Goal: Navigation & Orientation: Find specific page/section

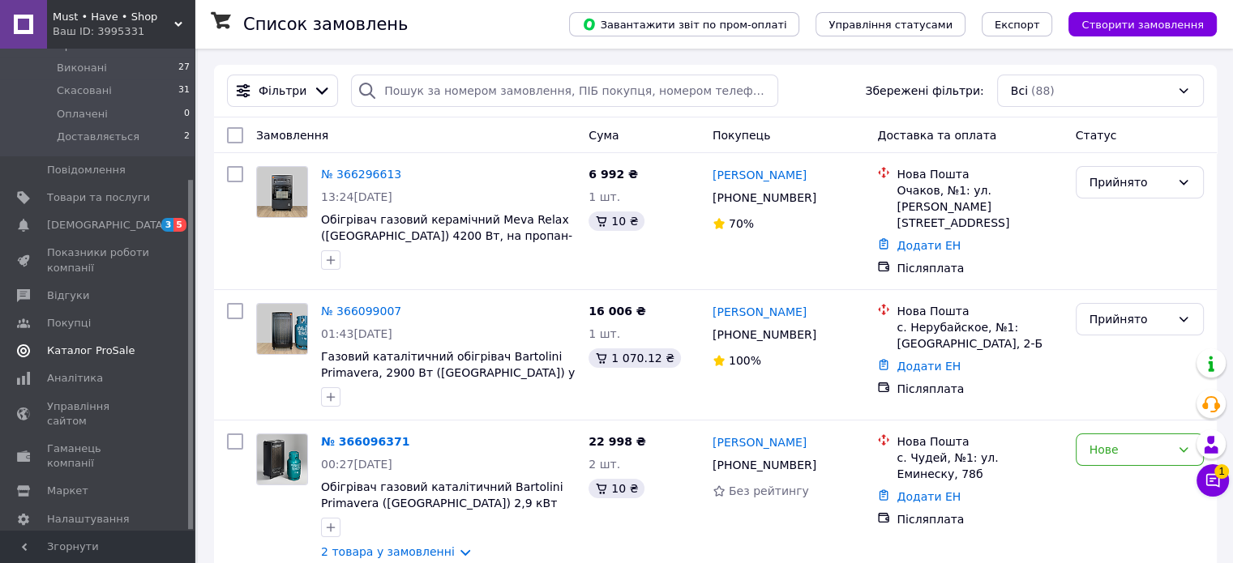
click at [115, 344] on span "Каталог ProSale" at bounding box center [91, 351] width 88 height 15
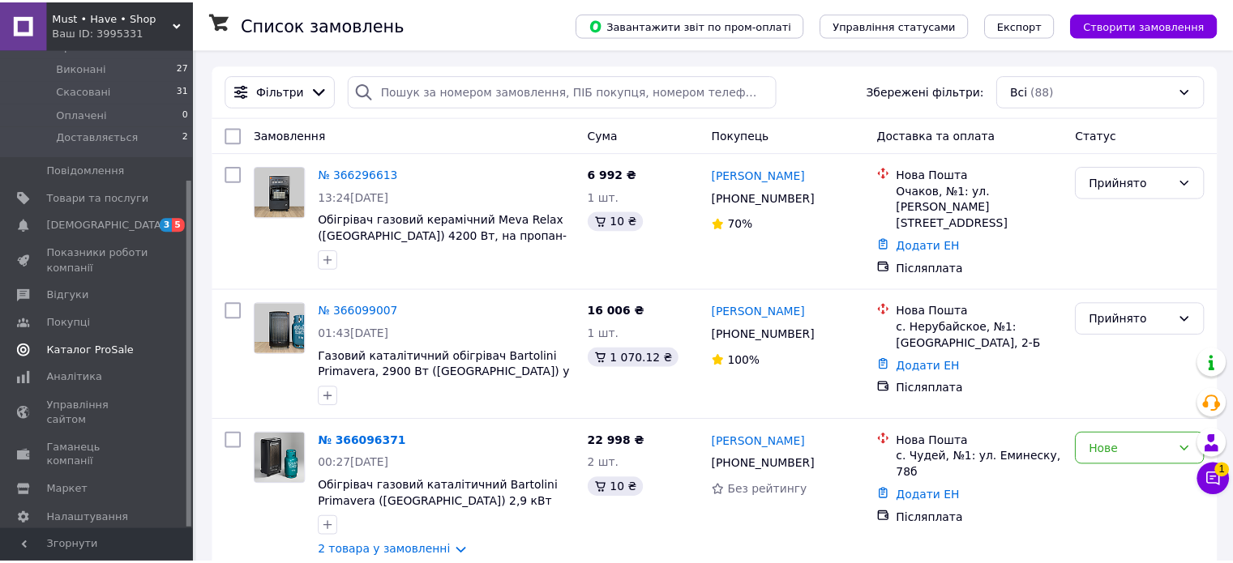
scroll to position [65, 0]
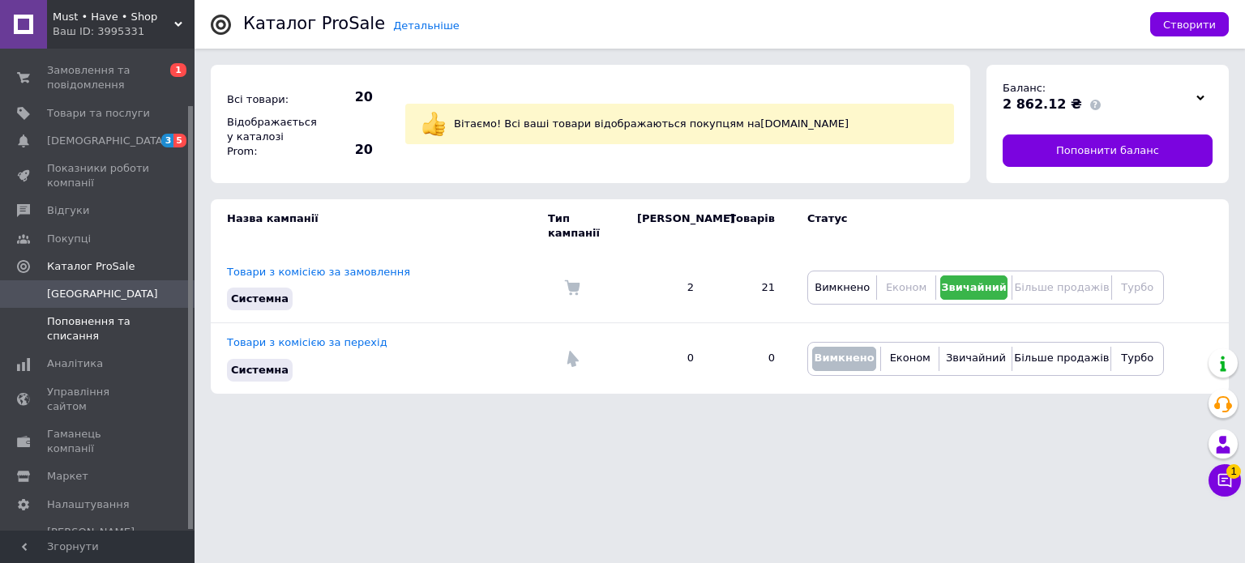
click at [96, 325] on span "Поповнення та списання" at bounding box center [98, 329] width 103 height 29
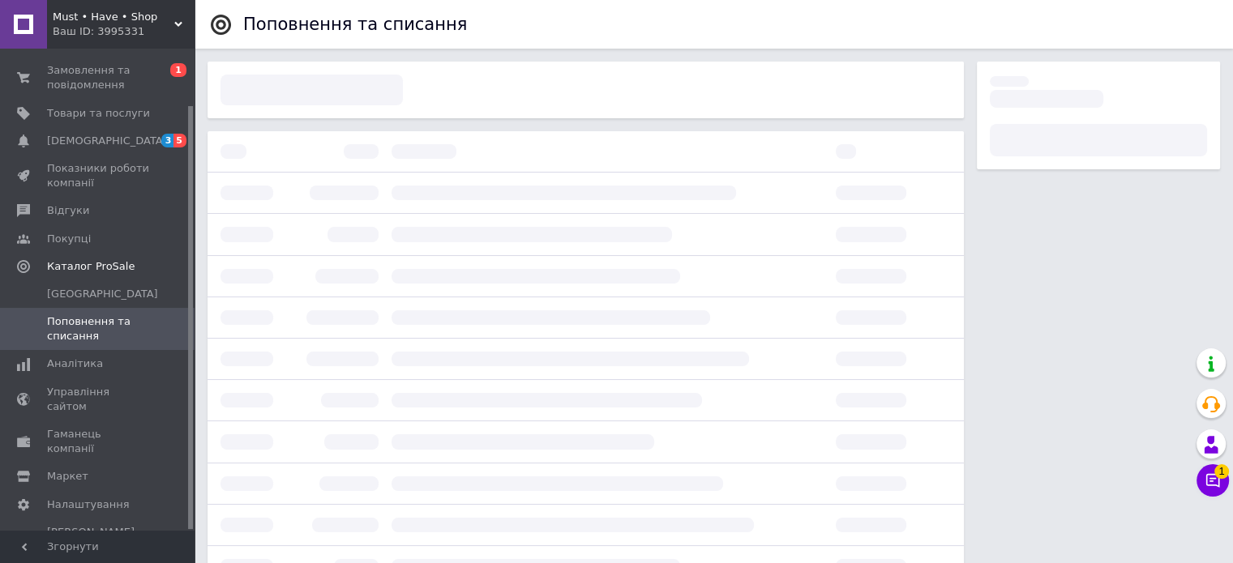
click at [96, 325] on span "Поповнення та списання" at bounding box center [98, 329] width 103 height 29
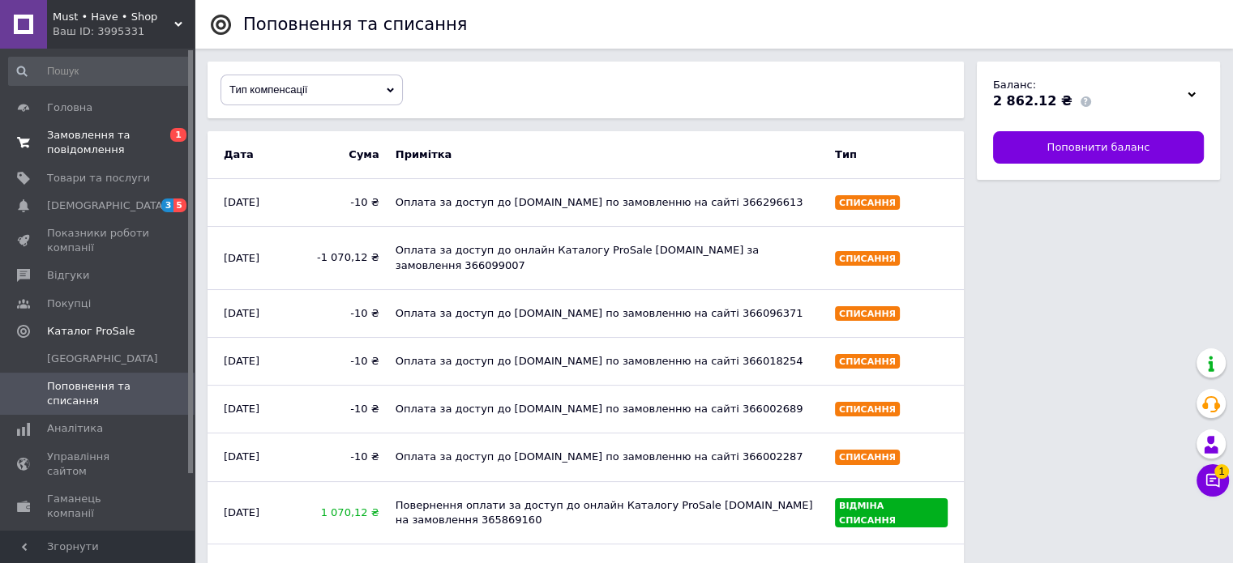
click at [94, 128] on span "Замовлення та повідомлення" at bounding box center [98, 142] width 103 height 29
